Goal: Find specific page/section: Find specific page/section

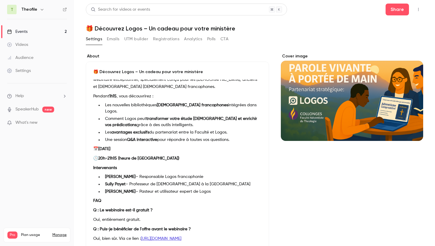
click at [24, 29] on div "Events" at bounding box center [17, 32] width 20 height 6
